Goal: Task Accomplishment & Management: Use online tool/utility

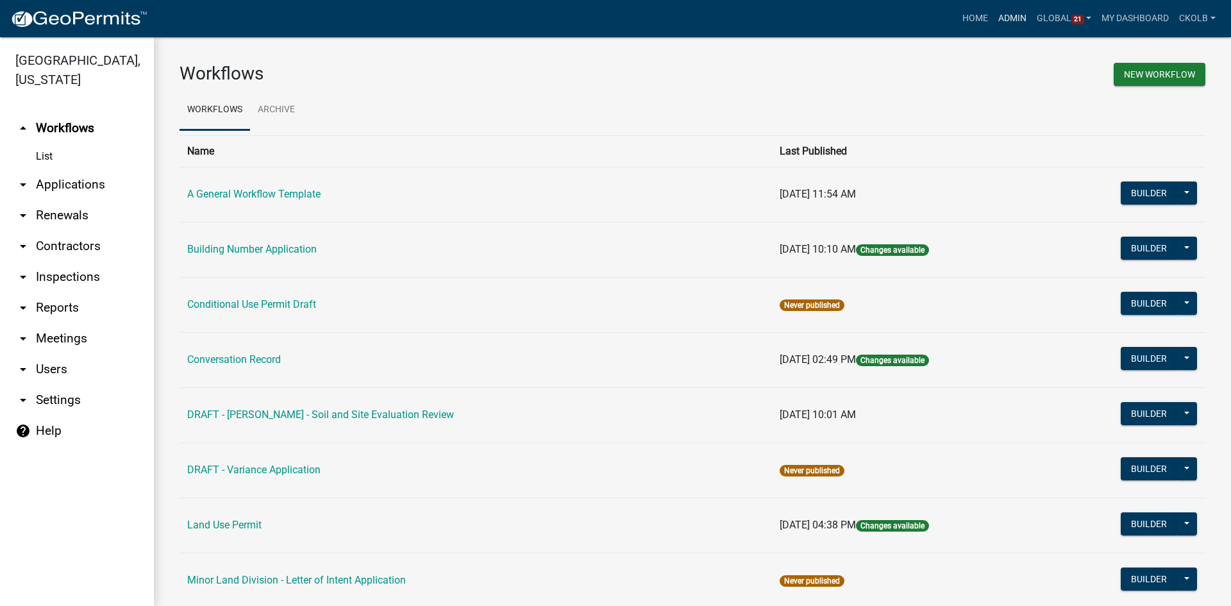
click at [1017, 15] on link "Admin" at bounding box center [1012, 18] width 38 height 24
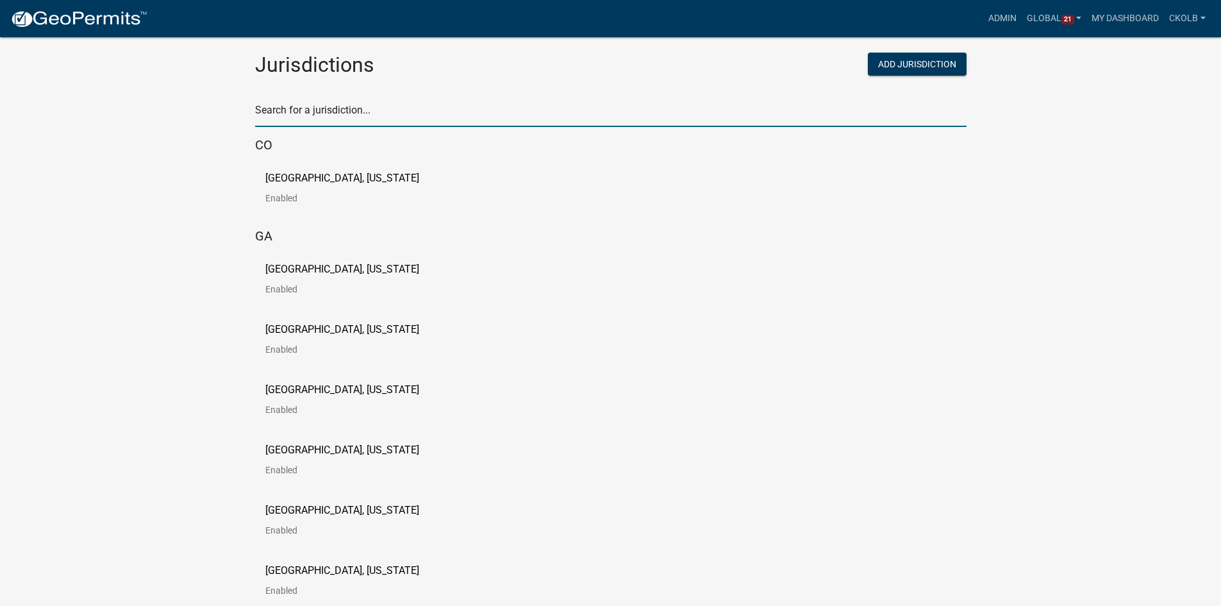
click at [317, 110] on input "text" at bounding box center [611, 114] width 712 height 26
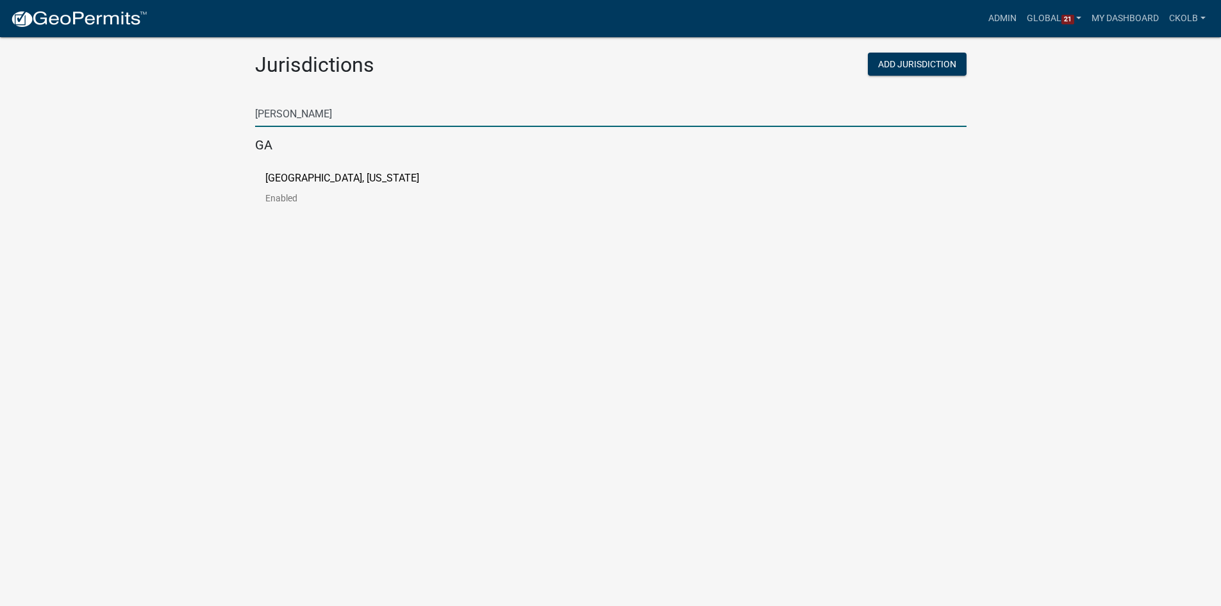
type input "[PERSON_NAME]"
click at [292, 173] on p "[GEOGRAPHIC_DATA], [US_STATE]" at bounding box center [342, 178] width 154 height 10
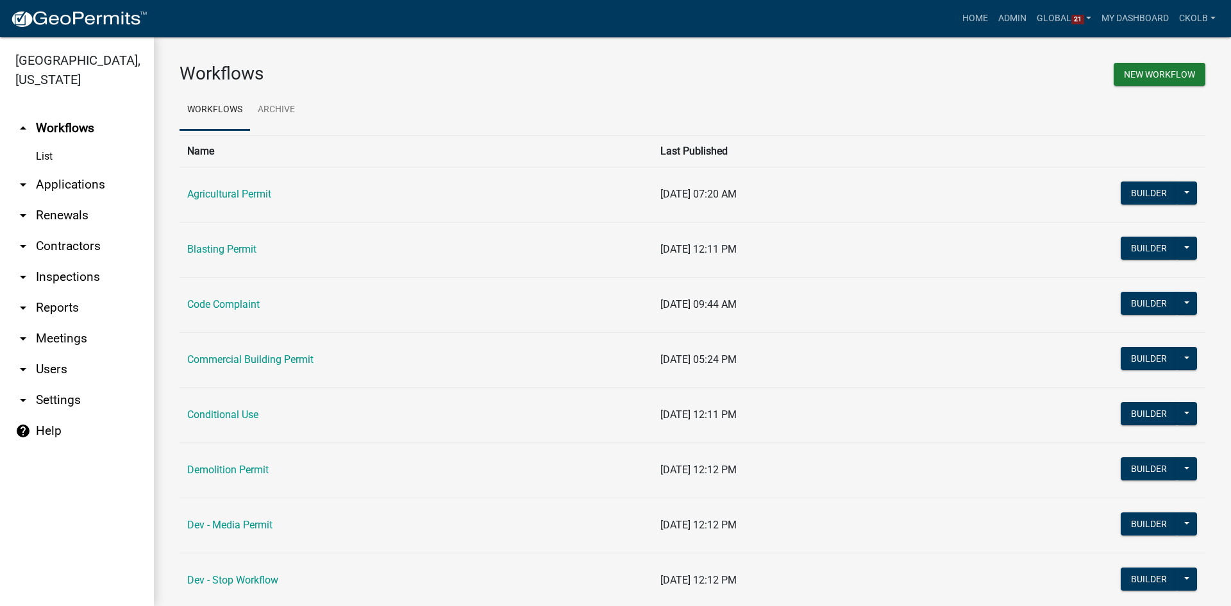
click at [360, 81] on h3 "Workflows" at bounding box center [431, 74] width 503 height 22
click at [384, 74] on h3 "Workflows" at bounding box center [431, 74] width 503 height 22
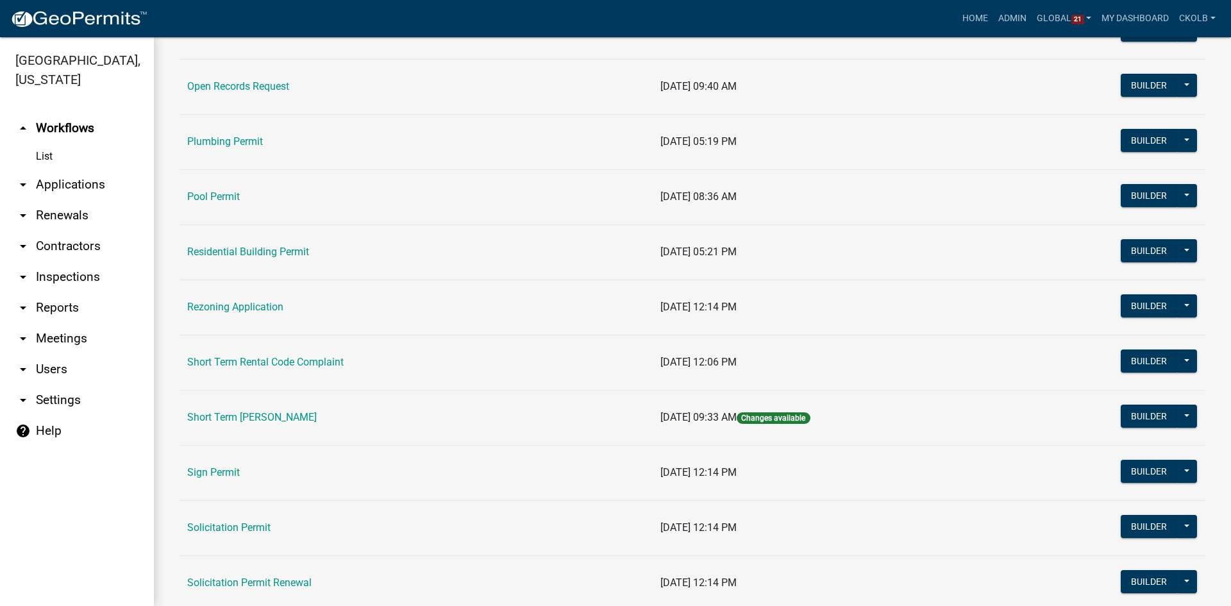
scroll to position [1410, 0]
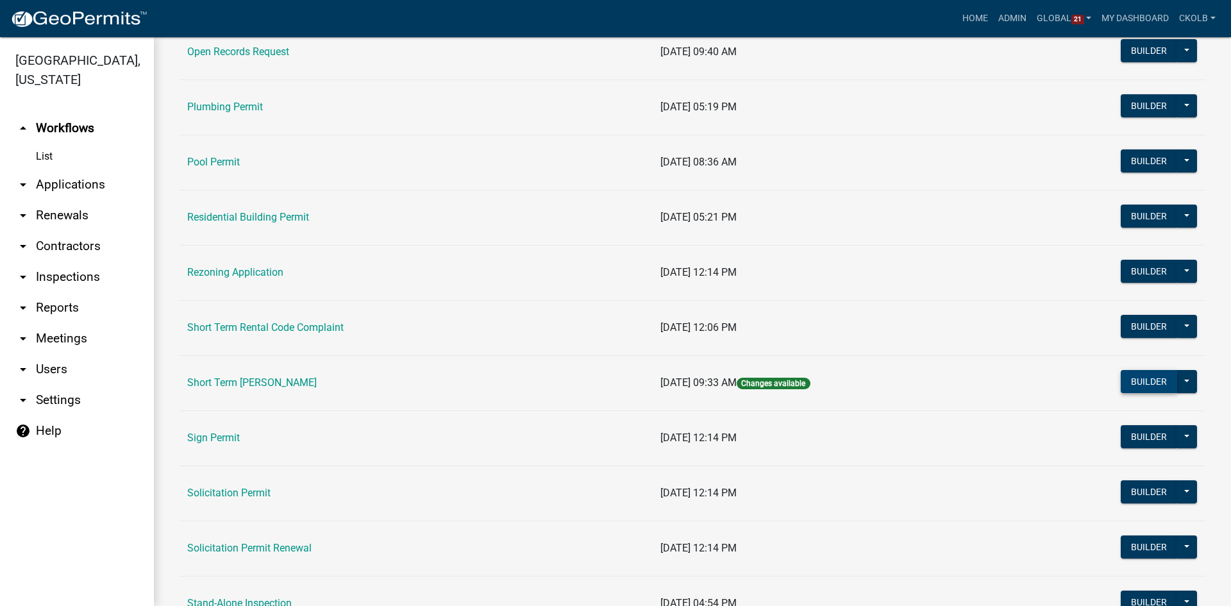
click at [1123, 381] on button "Builder" at bounding box center [1149, 381] width 56 height 23
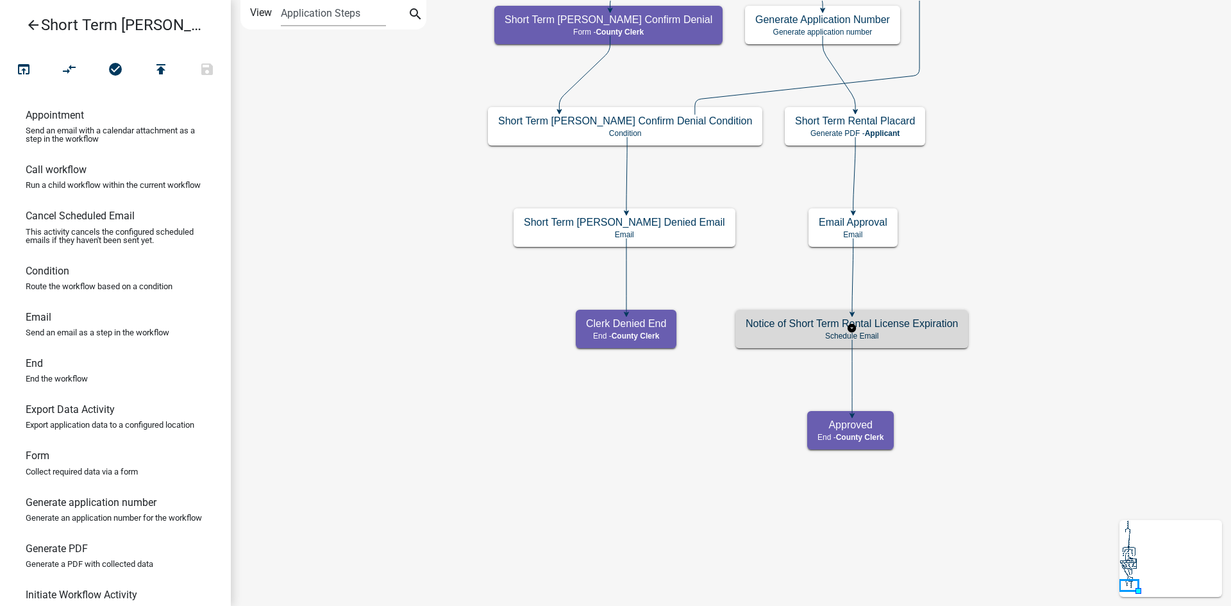
click at [920, 330] on div "Notice of Short Term Rental License Expiration Schedule Email" at bounding box center [851, 329] width 233 height 38
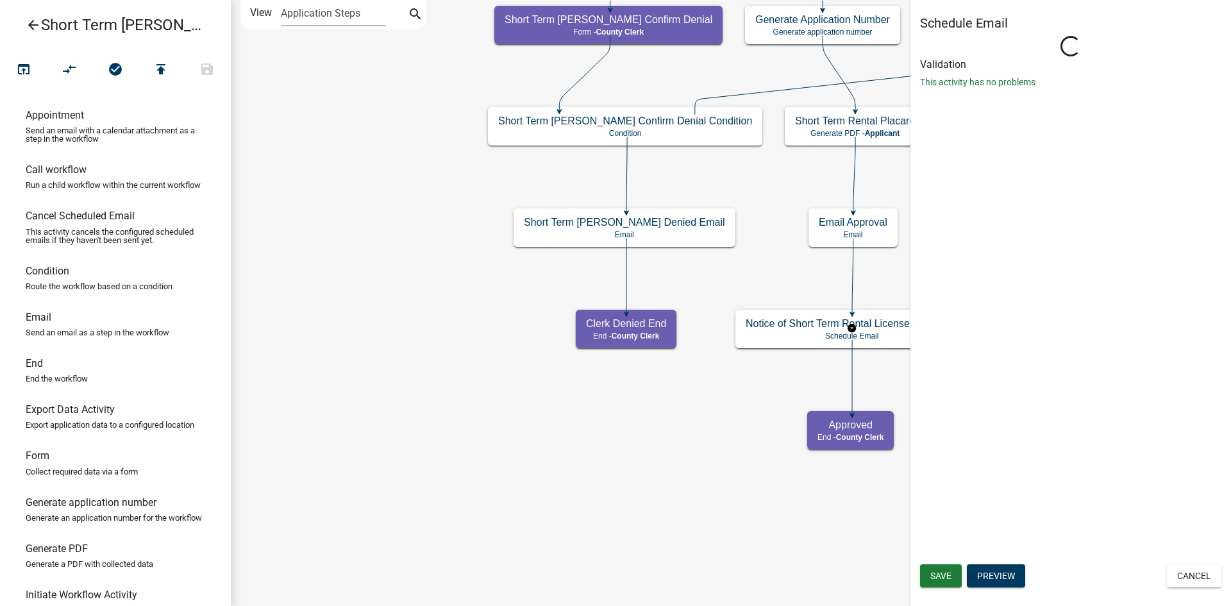
select select "12: 12:00 PM"
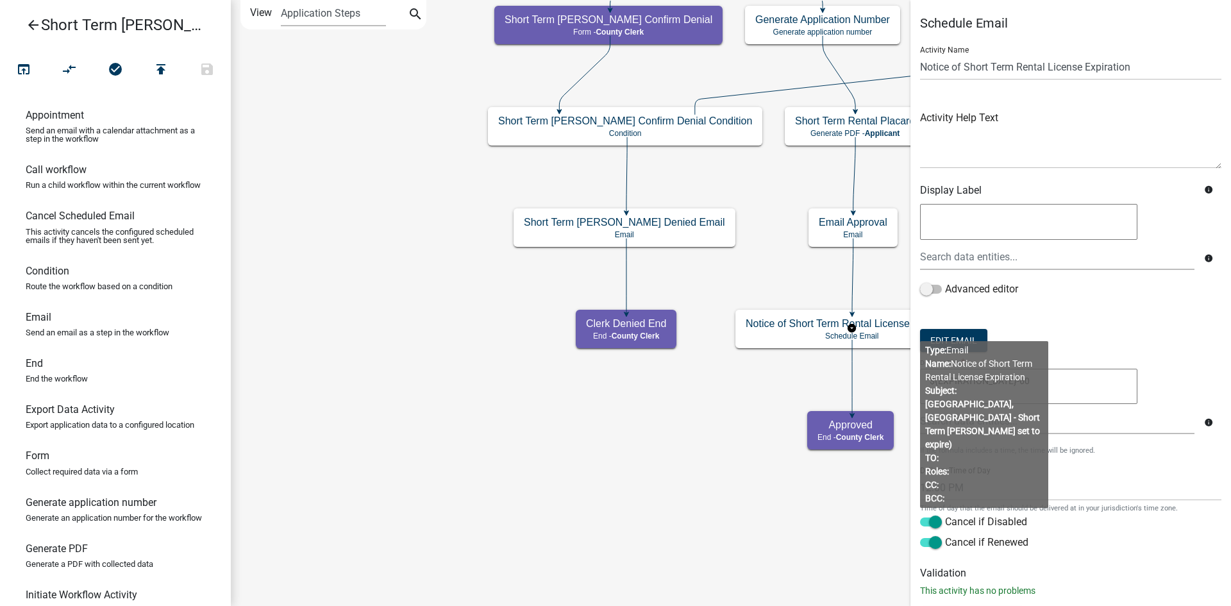
click at [1183, 351] on form "Activity Name Notice of Short Term Rental License Expiration Activity Help Text…" at bounding box center [1070, 295] width 301 height 519
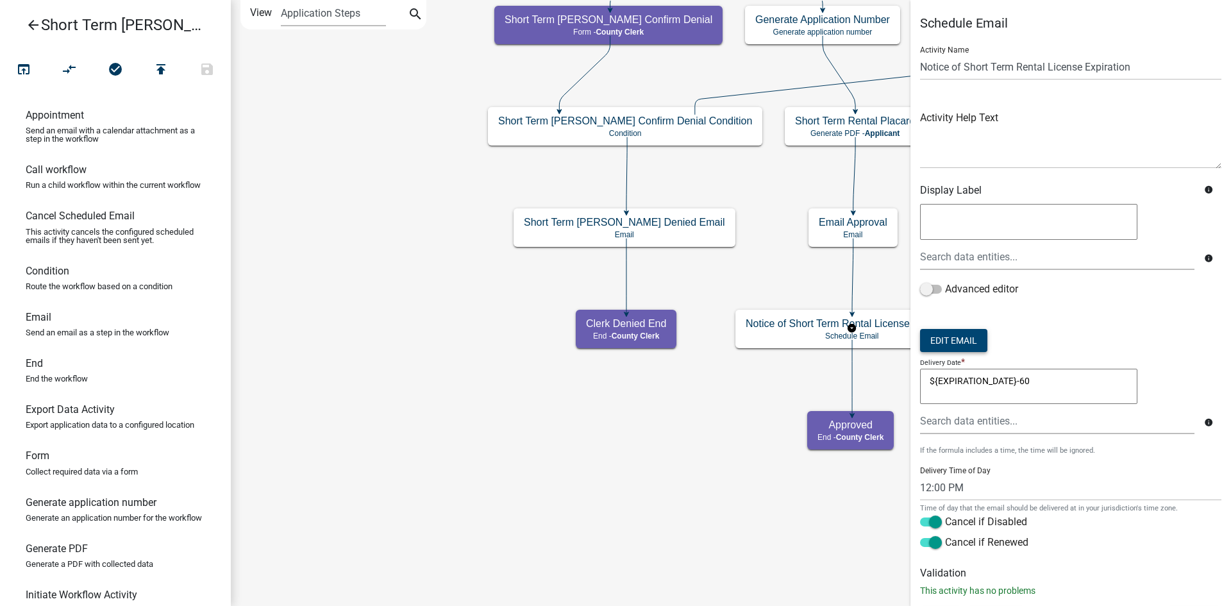
click at [974, 338] on button "Edit Email" at bounding box center [953, 340] width 67 height 23
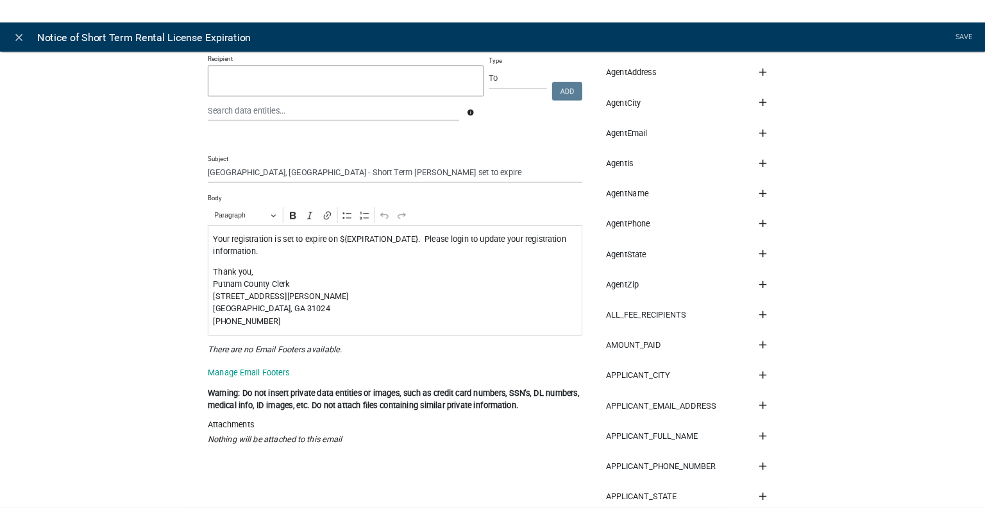
scroll to position [128, 0]
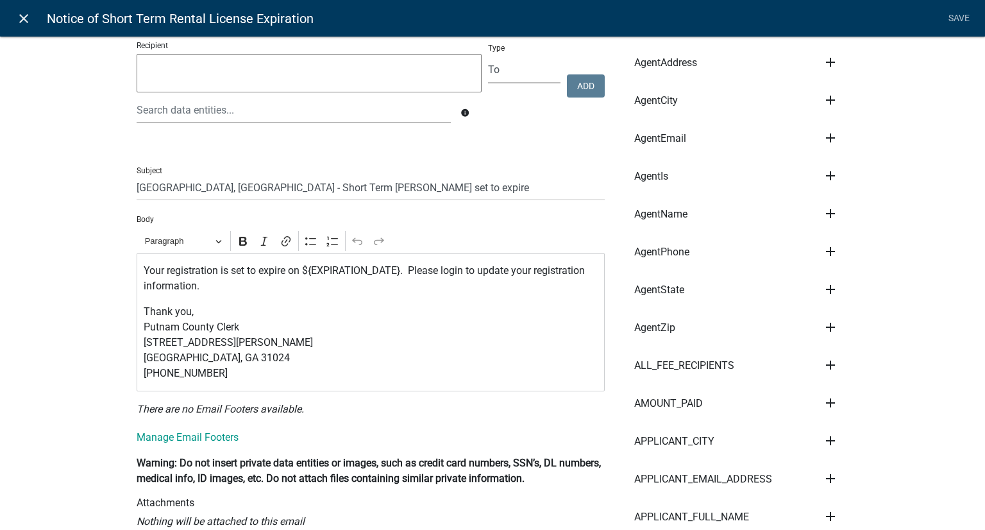
click at [26, 21] on icon "close" at bounding box center [23, 18] width 15 height 15
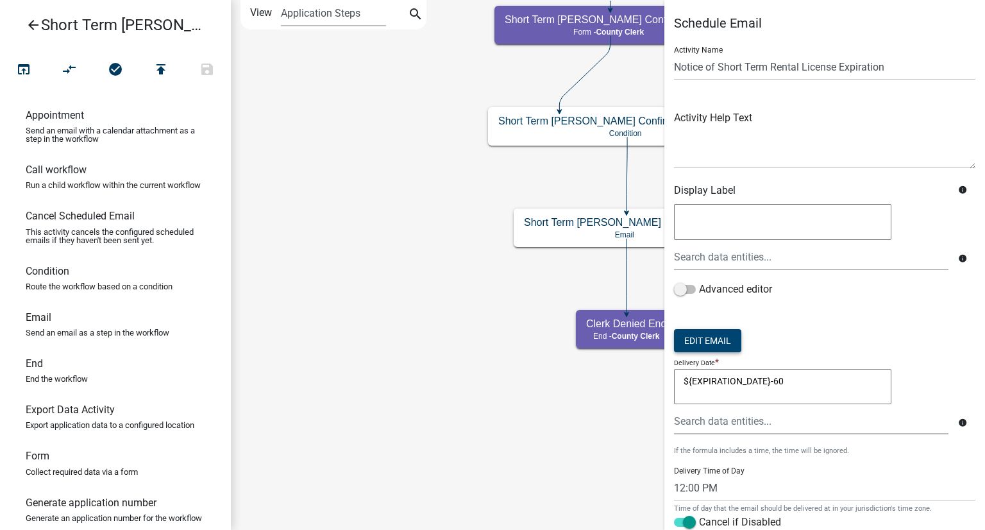
scroll to position [0, 0]
click at [419, 194] on icon "Start Start - Applicant Notify County Clerk Email Email Approval Email Approved…" at bounding box center [691, 265] width 921 height 528
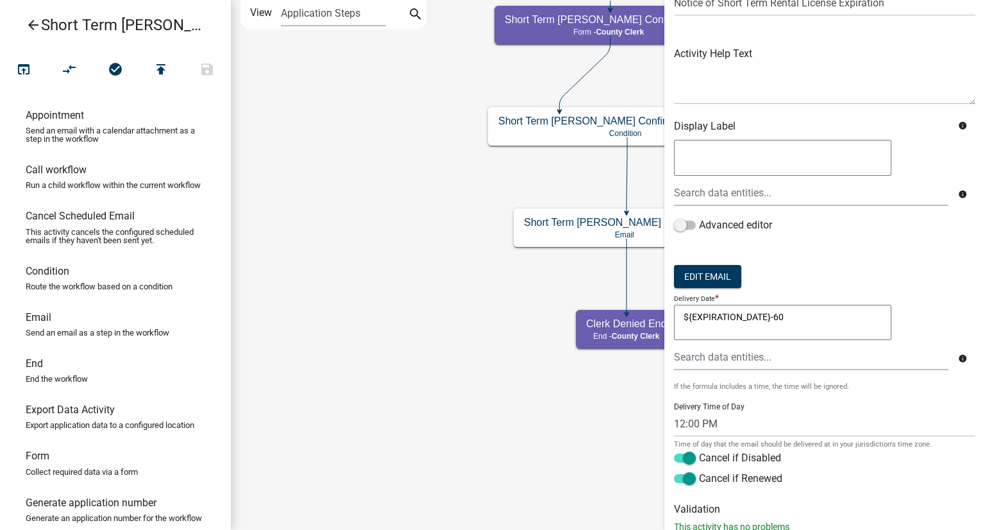
scroll to position [104, 0]
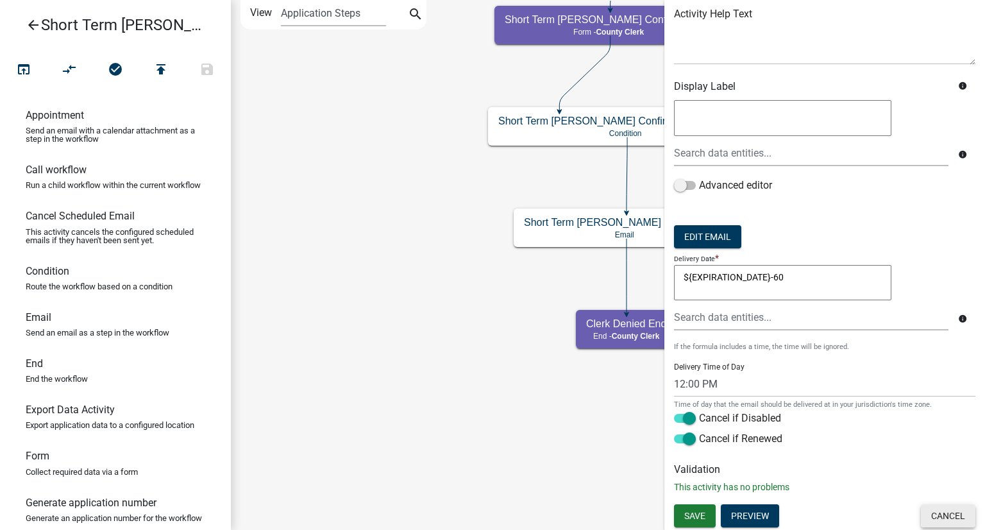
click at [926, 516] on button "Cancel" at bounding box center [948, 515] width 54 height 23
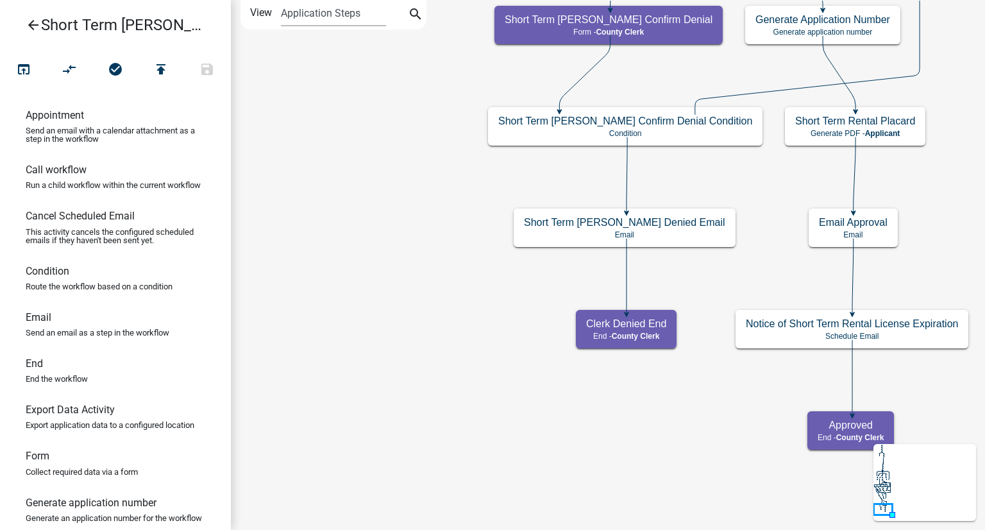
click at [37, 29] on icon "arrow_back" at bounding box center [33, 26] width 15 height 18
